Goal: Task Accomplishment & Management: Manage account settings

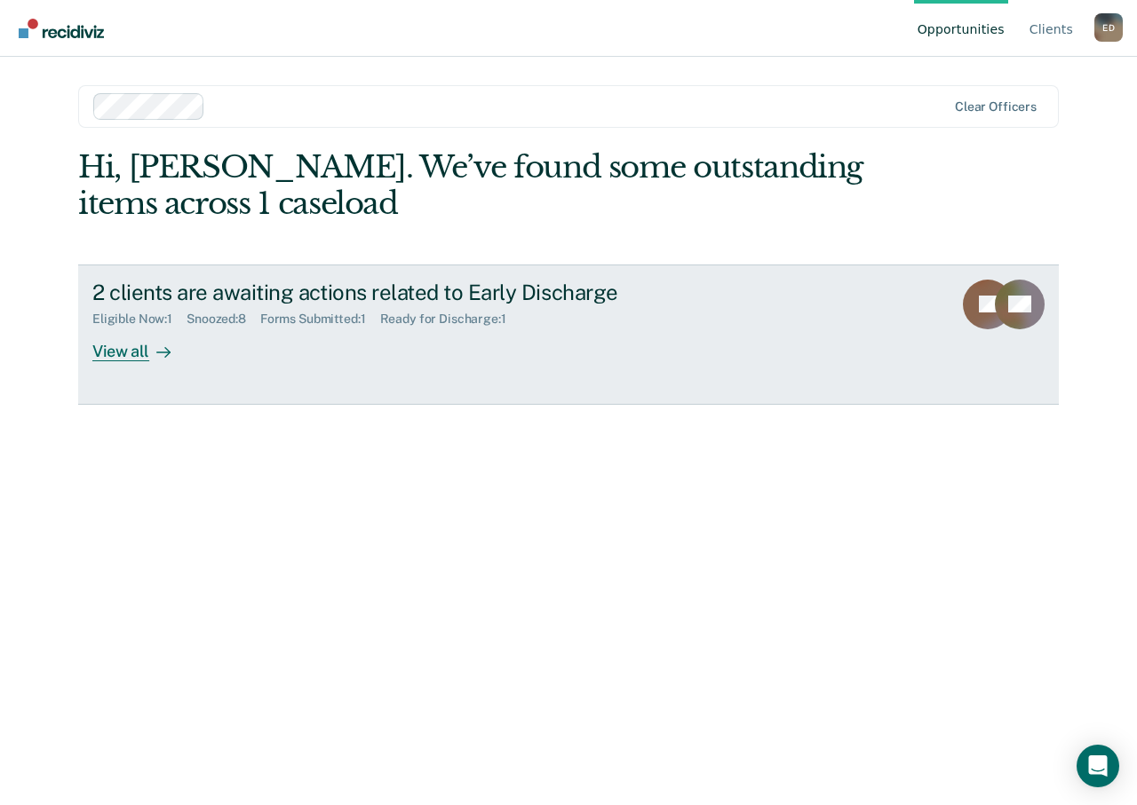
click at [84, 346] on link "2 clients are awaiting actions related to Early Discharge Eligible Now : 1 Snoo…" at bounding box center [568, 335] width 980 height 140
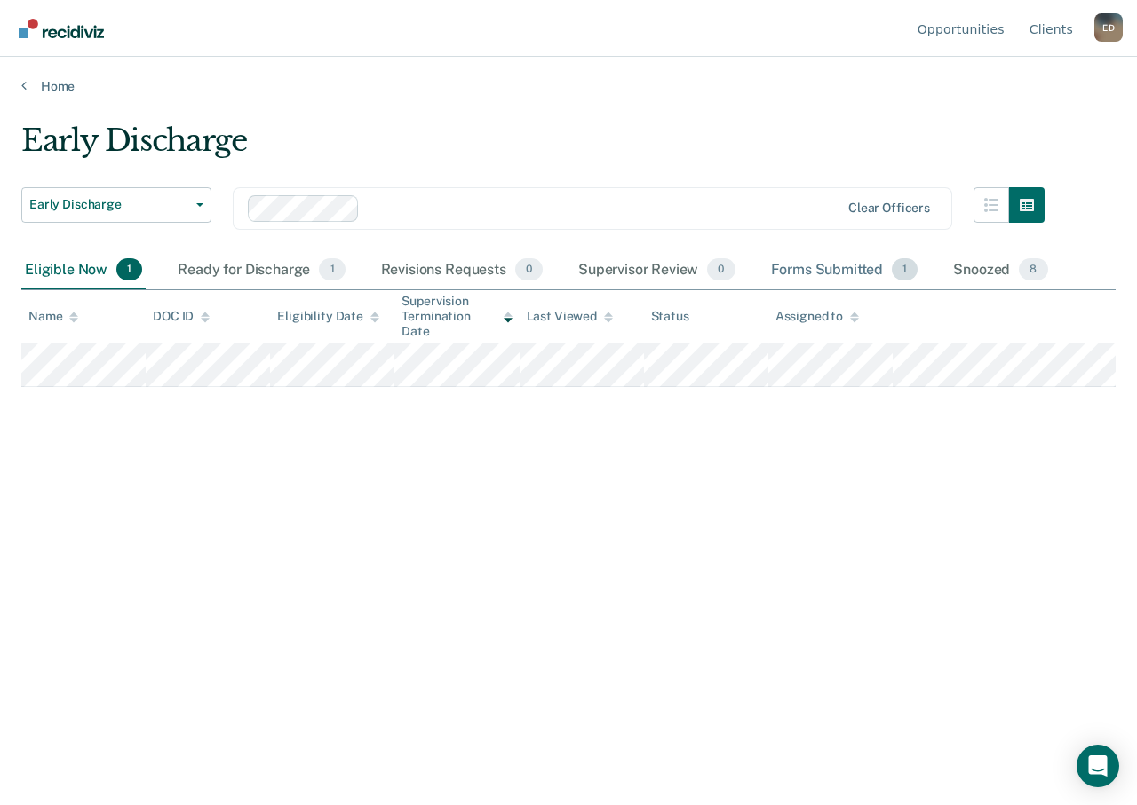
click at [785, 269] on div "Forms Submitted 1" at bounding box center [844, 270] width 155 height 39
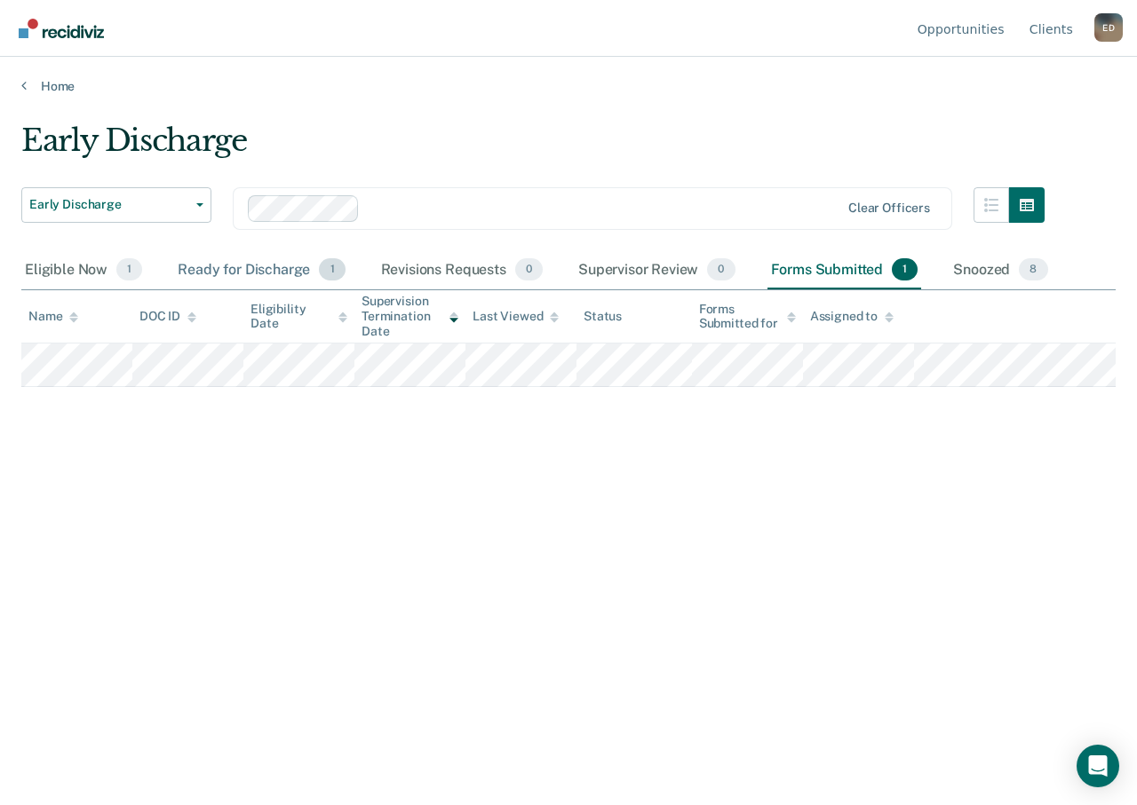
click at [249, 270] on div "Ready for Discharge 1" at bounding box center [261, 270] width 174 height 39
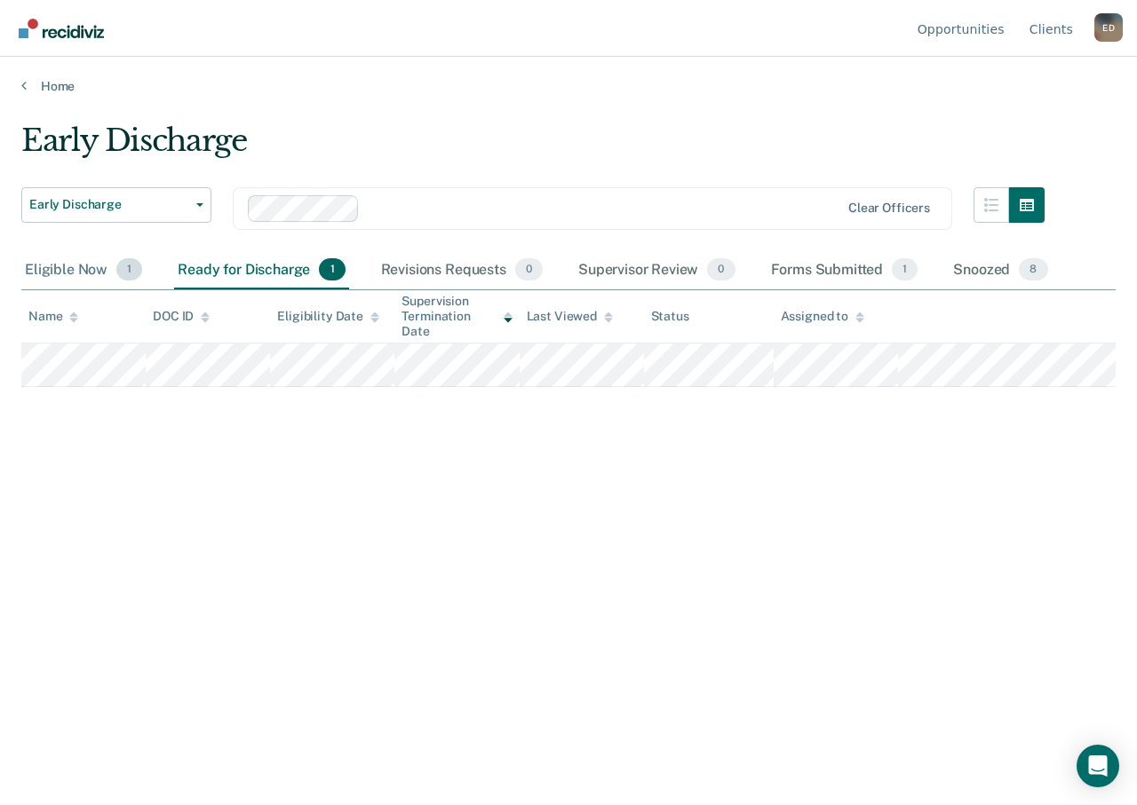
click at [43, 275] on div "Eligible Now 1" at bounding box center [83, 270] width 124 height 39
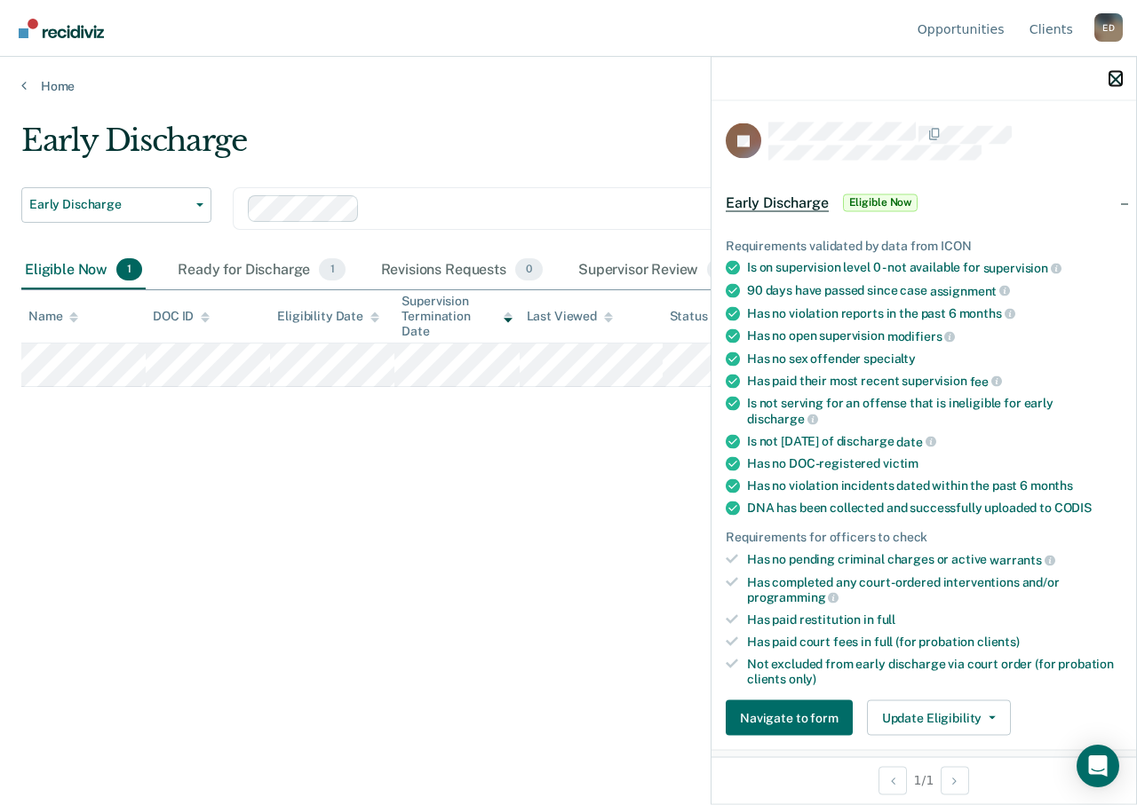
click at [1114, 83] on icon "button" at bounding box center [1115, 79] width 12 height 12
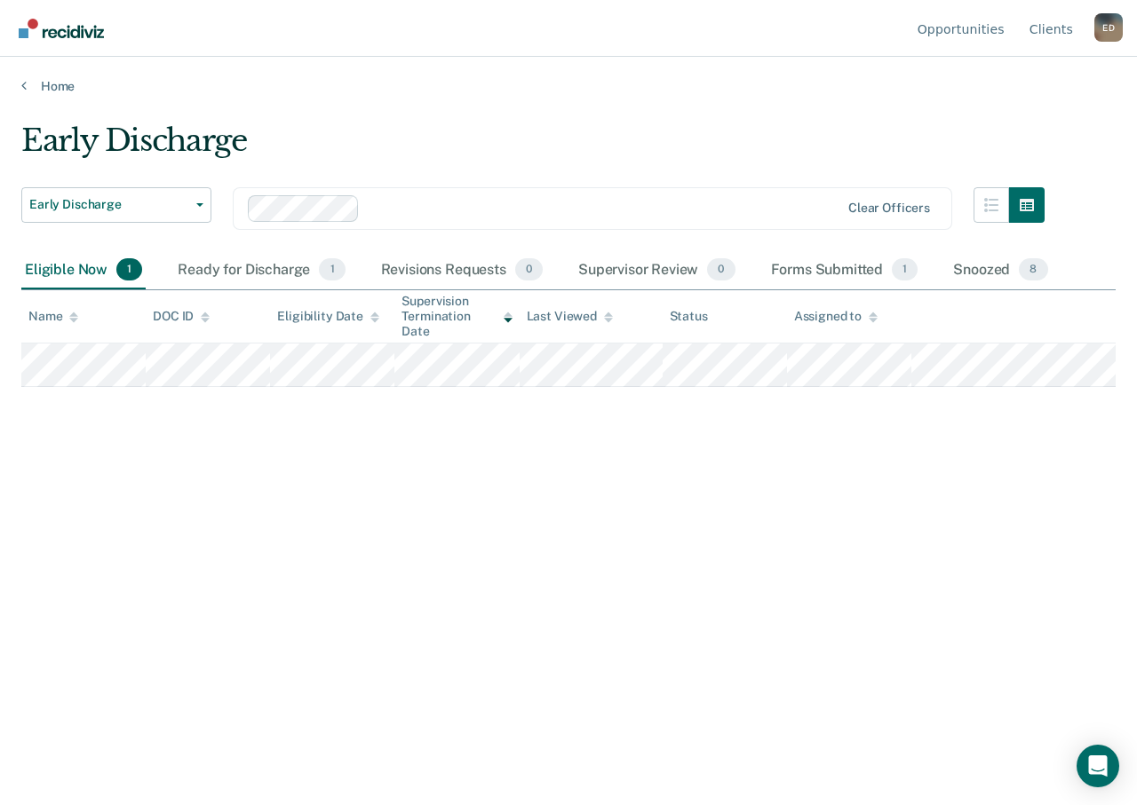
click at [579, 461] on div "Early Discharge Early Discharge Early Discharge Supervision Level Downgrade Cle…" at bounding box center [568, 398] width 1094 height 550
click at [967, 269] on div "Snoozed 8" at bounding box center [999, 270] width 101 height 39
